Goal: Task Accomplishment & Management: Manage account settings

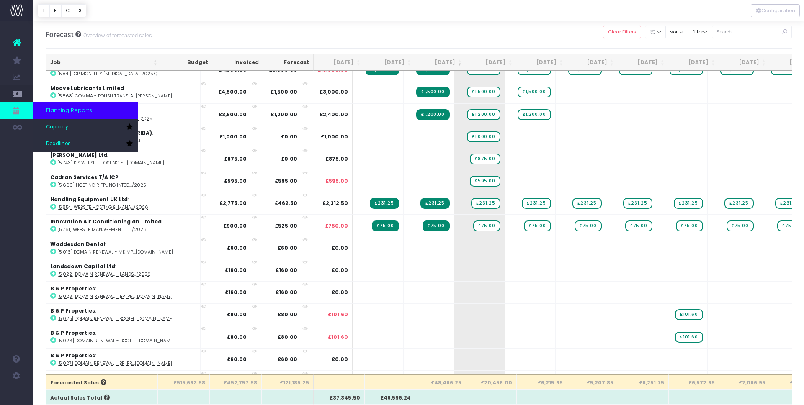
scroll to position [21, 0]
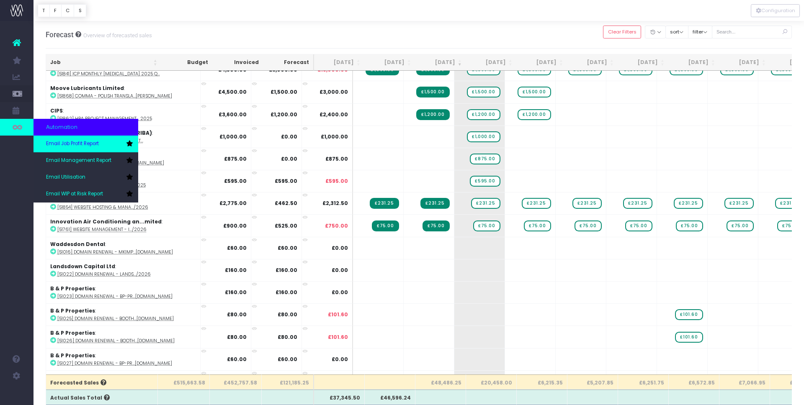
click at [81, 140] on span "Email Job Profit Report" at bounding box center [72, 144] width 53 height 8
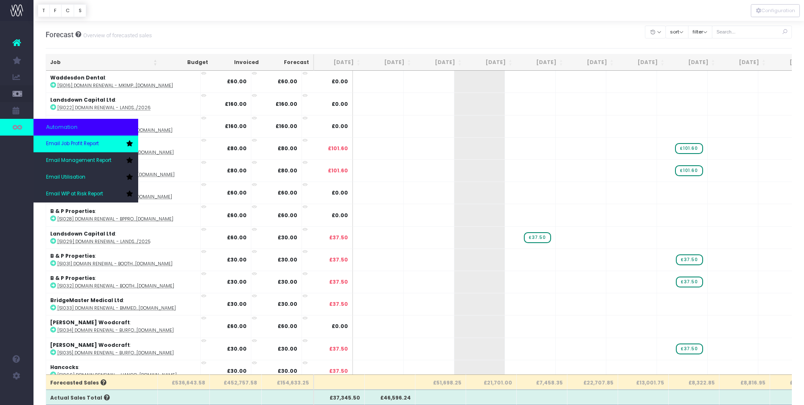
click at [58, 144] on span "Email Job Profit Report" at bounding box center [72, 144] width 53 height 8
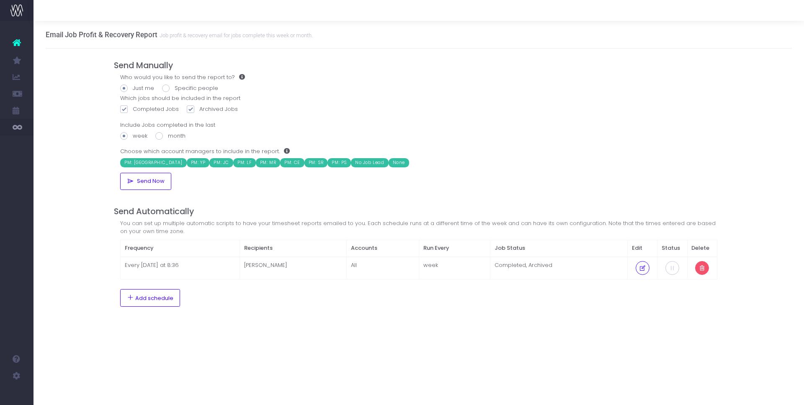
click at [703, 268] on icon at bounding box center [702, 268] width 7 height 0
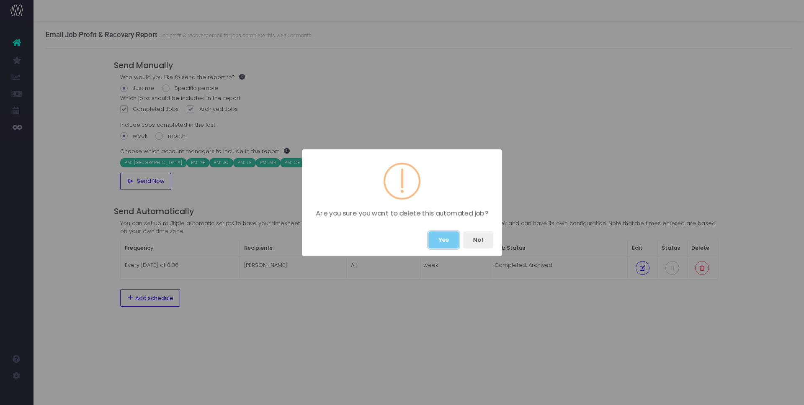
click at [444, 242] on button "Yes" at bounding box center [443, 240] width 31 height 17
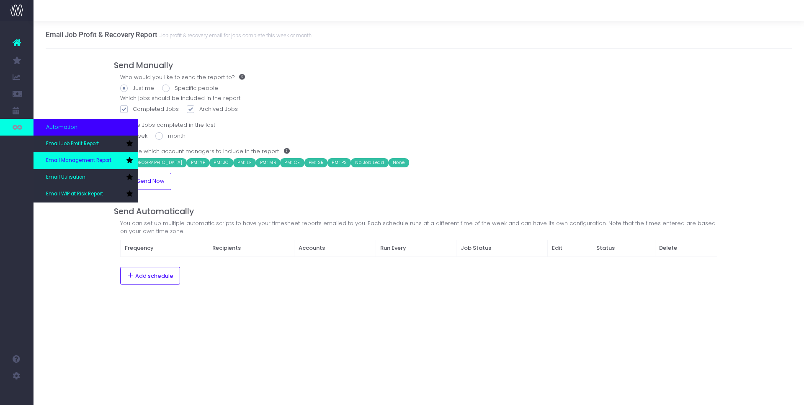
click at [55, 160] on span "Email Management Report" at bounding box center [78, 161] width 65 height 8
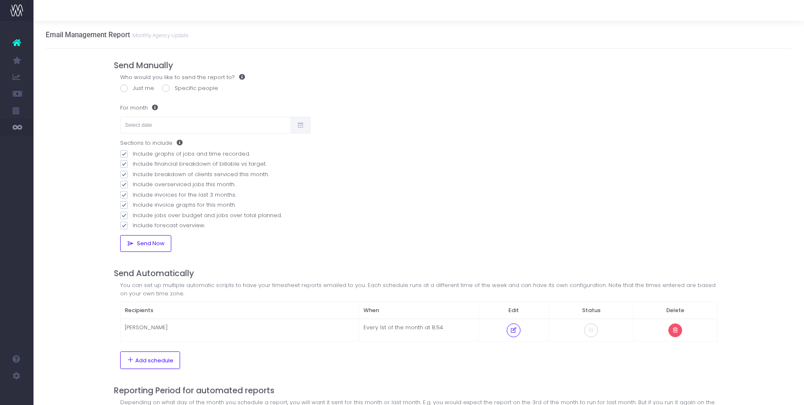
click at [677, 330] on icon at bounding box center [675, 330] width 7 height 0
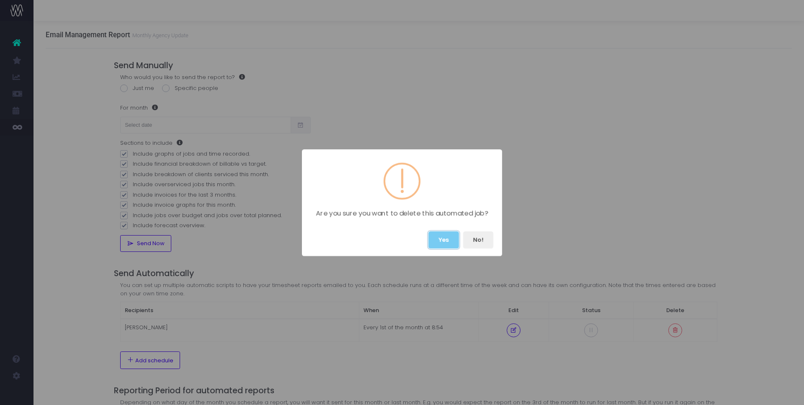
click at [441, 240] on button "Yes" at bounding box center [443, 240] width 31 height 17
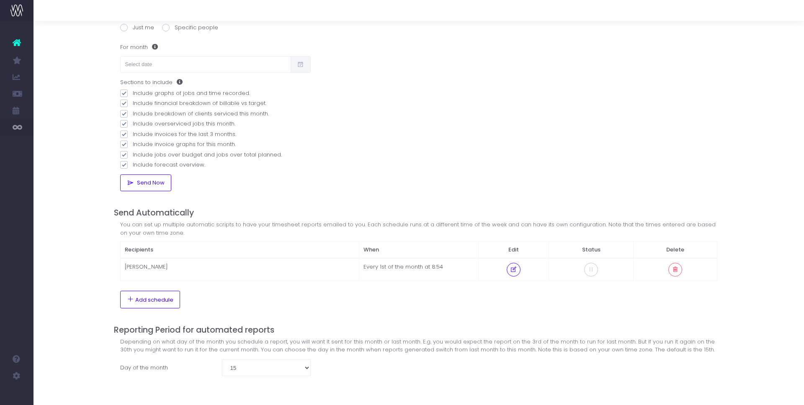
scroll to position [39, 0]
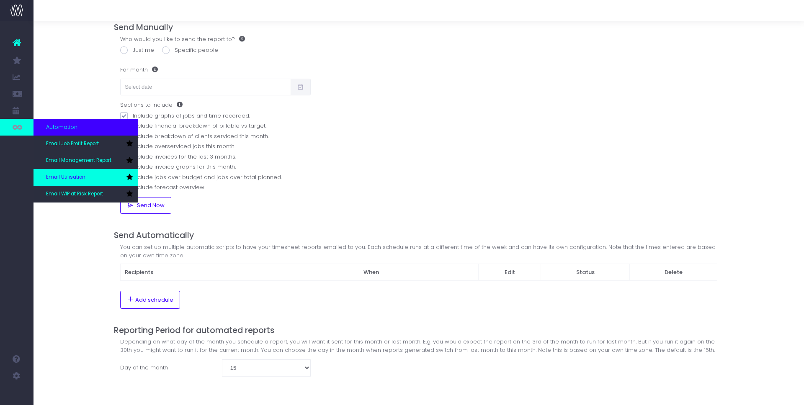
click at [56, 176] on span "Email Utilisation" at bounding box center [65, 178] width 39 height 8
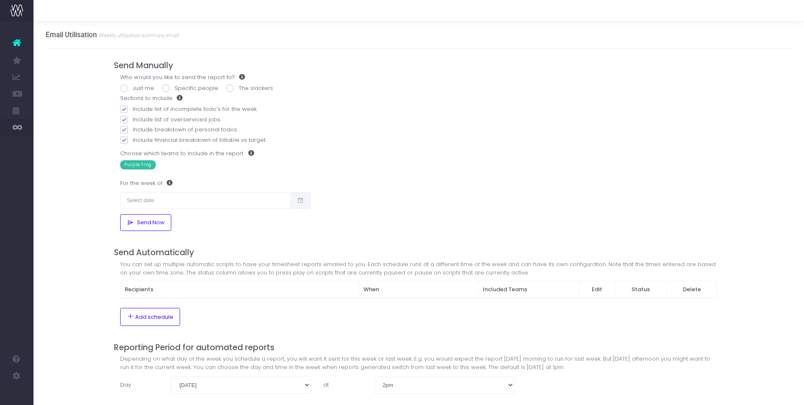
scroll to position [18, 0]
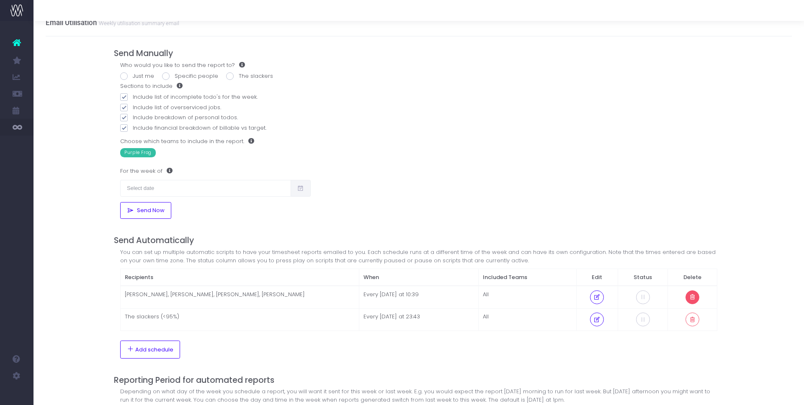
click at [692, 297] on icon at bounding box center [692, 297] width 7 height 0
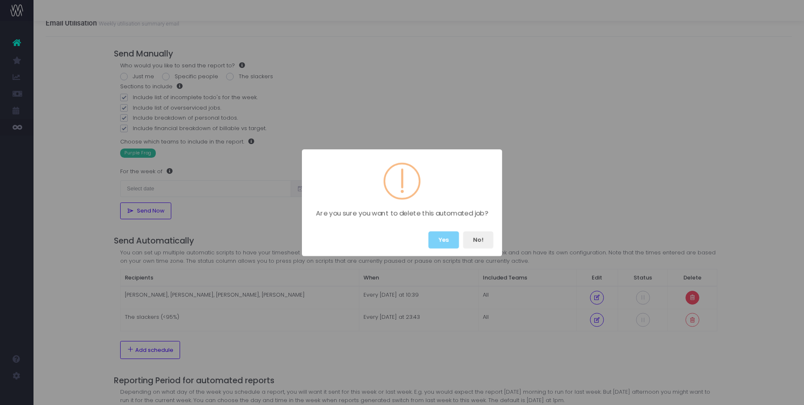
scroll to position [9, 0]
click at [449, 243] on button "Yes" at bounding box center [443, 240] width 31 height 17
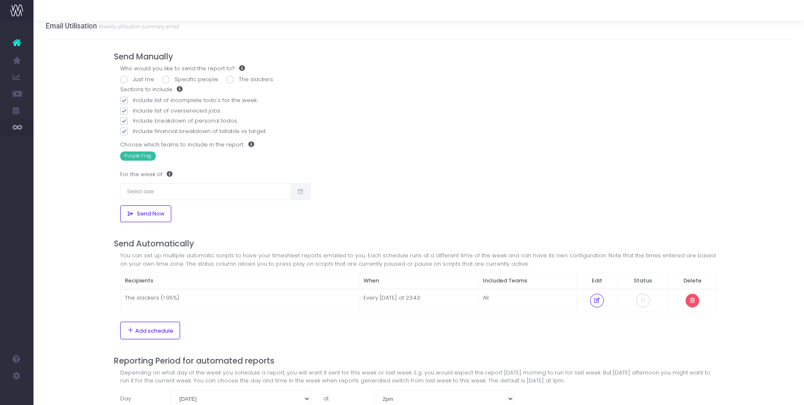
click at [693, 301] on icon at bounding box center [692, 301] width 7 height 0
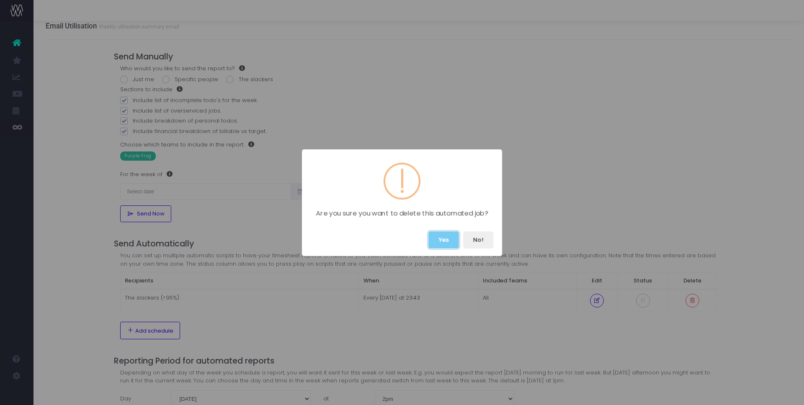
click at [441, 235] on button "Yes" at bounding box center [443, 240] width 31 height 17
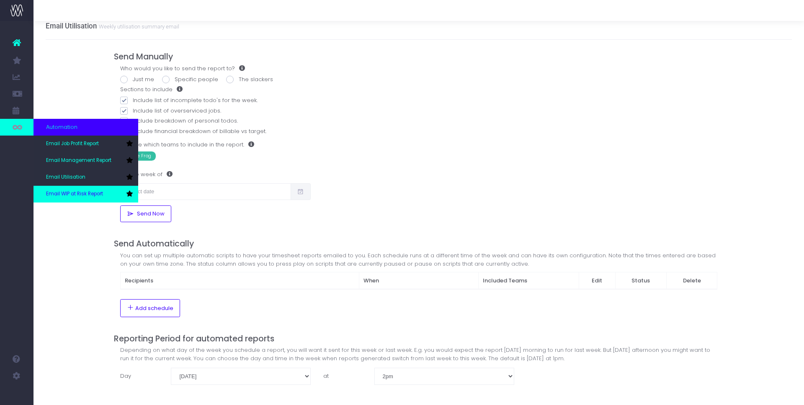
click at [84, 196] on span "Email WIP at Risk Report" at bounding box center [74, 195] width 57 height 8
